Goal: Information Seeking & Learning: Learn about a topic

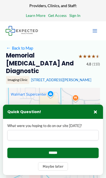
click at [97, 112] on button "×" at bounding box center [95, 112] width 7 height 7
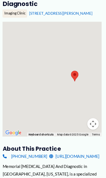
scroll to position [68, 0]
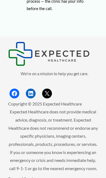
scroll to position [1412, 0]
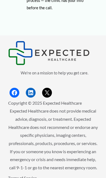
click at [29, 176] on link "Terms of Service" at bounding box center [22, 178] width 29 height 5
